Goal: Find specific page/section: Find specific page/section

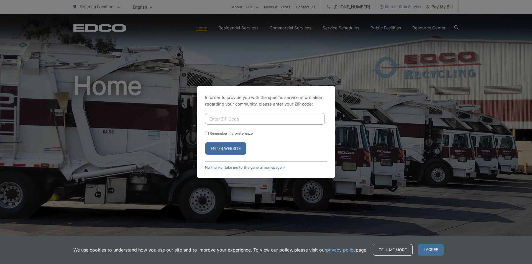
click at [263, 119] on input "Enter ZIP Code" at bounding box center [265, 119] width 120 height 12
type input "91945"
click at [205, 142] on button "Enter Website" at bounding box center [225, 148] width 41 height 13
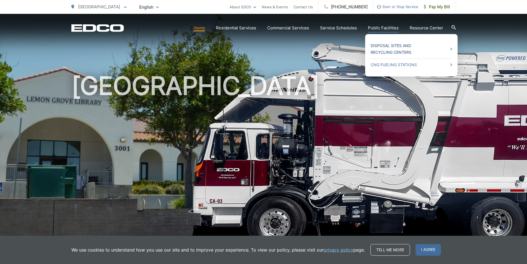
click at [384, 51] on link "Disposal Sites and Recycling Centers" at bounding box center [411, 48] width 81 height 13
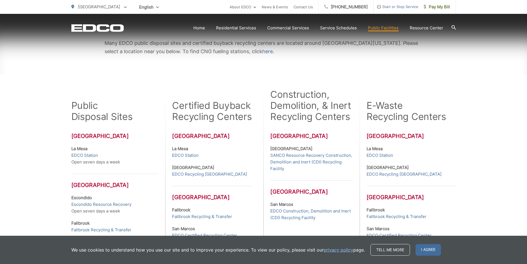
scroll to position [138, 0]
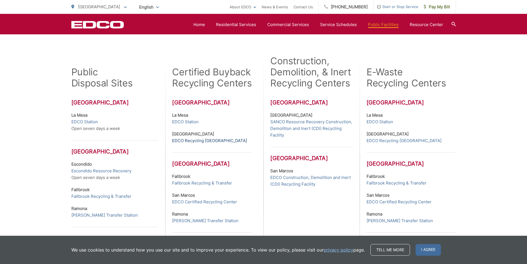
click at [191, 140] on link "EDCO Recycling Buyback Center" at bounding box center [209, 140] width 75 height 7
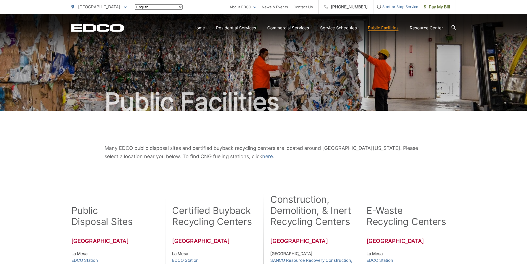
scroll to position [138, 0]
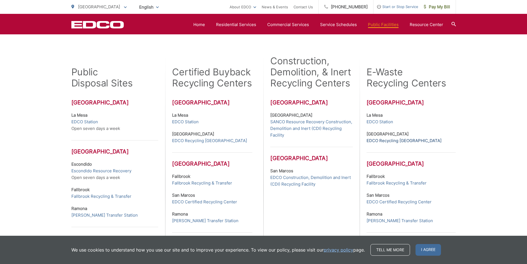
click at [388, 142] on link "EDCO Recycling Buyback Center" at bounding box center [404, 140] width 75 height 7
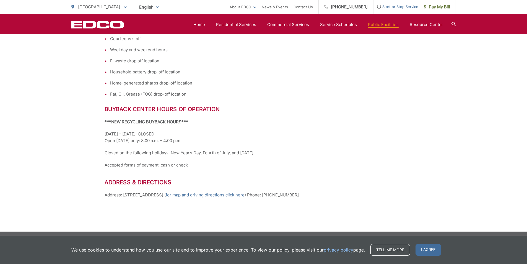
scroll to position [223, 0]
